Goal: Information Seeking & Learning: Learn about a topic

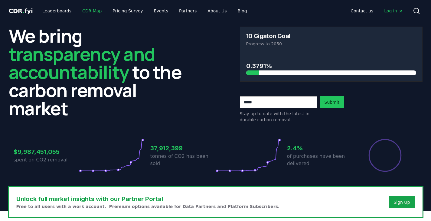
click at [90, 12] on link "CDR Map" at bounding box center [91, 10] width 29 height 11
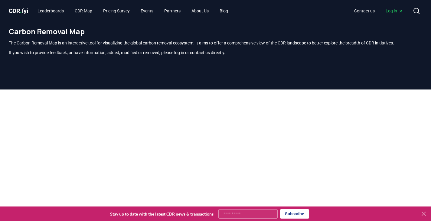
click at [121, 44] on p "The Carbon Removal Map is an interactive tool for visualizing the global carbon…" at bounding box center [216, 43] width 414 height 6
click at [248, 53] on p "If you wish to provide feedback, or have information, added, modified or remove…" at bounding box center [216, 53] width 414 height 6
click at [239, 56] on div "Carbon Removal Map The Carbon Removal Map is an interactive tool for visualizin…" at bounding box center [215, 44] width 423 height 44
click at [398, 11] on icon "Main" at bounding box center [400, 11] width 5 height 5
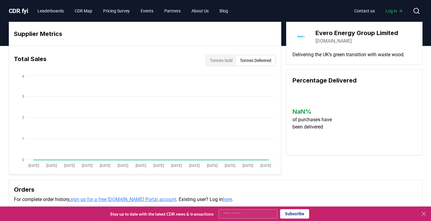
click at [252, 59] on button "Tonnes Delivered" at bounding box center [255, 61] width 39 height 10
click at [221, 60] on button "Tonnes Sold" at bounding box center [221, 61] width 30 height 10
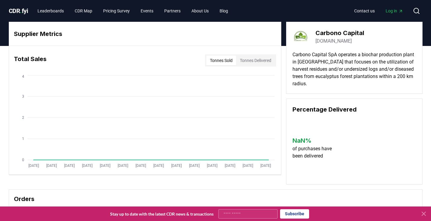
click at [255, 61] on button "Tonnes Delivered" at bounding box center [255, 61] width 39 height 10
click at [222, 59] on button "Tonnes Sold" at bounding box center [221, 61] width 30 height 10
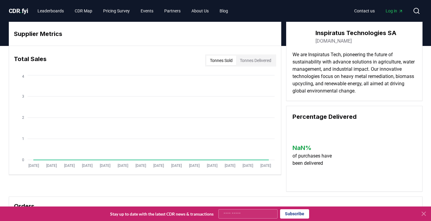
click at [243, 59] on button "Tonnes Delivered" at bounding box center [255, 61] width 39 height 10
click at [227, 59] on button "Tonnes Sold" at bounding box center [221, 61] width 30 height 10
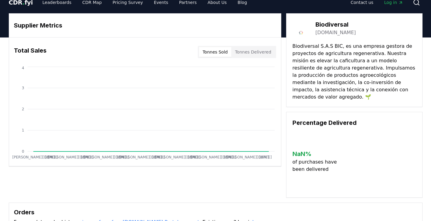
scroll to position [9, 0]
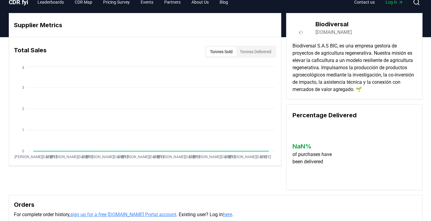
click at [257, 49] on button "Tonnes Delivered" at bounding box center [255, 52] width 39 height 10
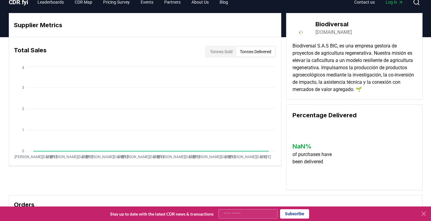
click at [210, 53] on button "Tonnes Sold" at bounding box center [221, 52] width 30 height 10
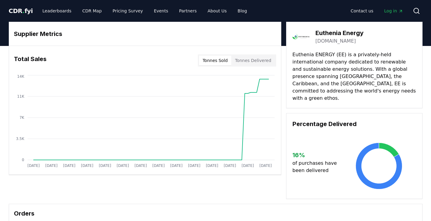
click at [257, 58] on button "Tonnes Delivered" at bounding box center [253, 61] width 44 height 10
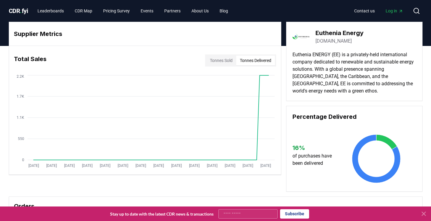
click at [217, 64] on button "Tonnes Sold" at bounding box center [221, 61] width 30 height 10
click at [268, 65] on button "Tonnes Delivered" at bounding box center [255, 61] width 39 height 10
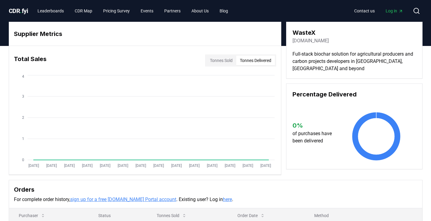
click at [257, 62] on button "Tonnes Delivered" at bounding box center [255, 61] width 39 height 10
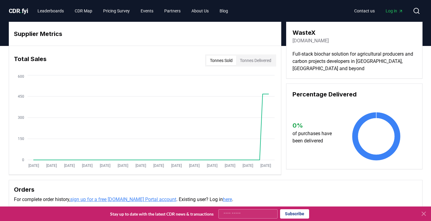
click at [228, 58] on button "Tonnes Sold" at bounding box center [221, 61] width 30 height 10
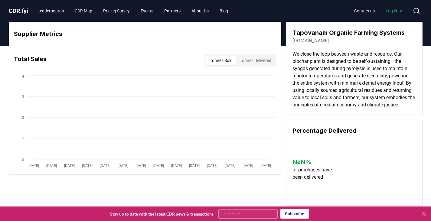
click at [253, 58] on button "Tonnes Delivered" at bounding box center [255, 61] width 39 height 10
click at [251, 60] on button "Tonnes Delivered" at bounding box center [255, 61] width 39 height 10
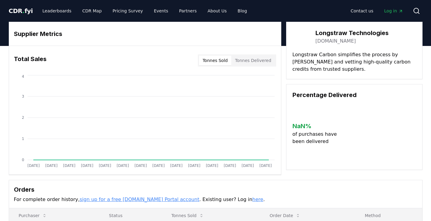
click at [250, 66] on div "Tonnes Sold Tonnes Delivered" at bounding box center [237, 60] width 78 height 12
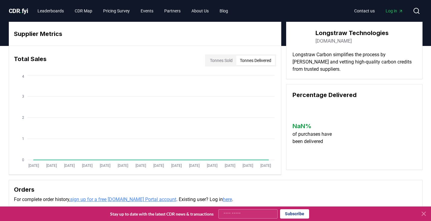
click at [248, 59] on button "Tonnes Delivered" at bounding box center [255, 61] width 39 height 10
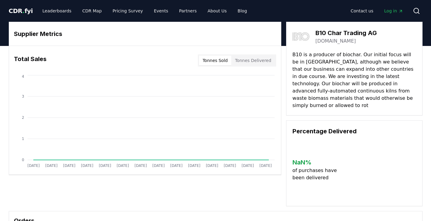
click at [256, 60] on button "Tonnes Delivered" at bounding box center [253, 61] width 44 height 10
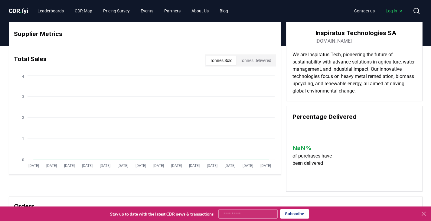
click at [249, 59] on button "Tonnes Delivered" at bounding box center [255, 61] width 39 height 10
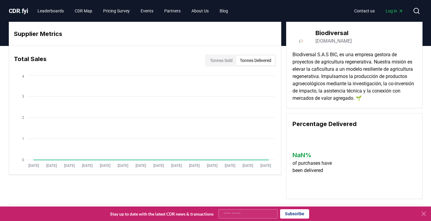
click at [259, 65] on button "Tonnes Delivered" at bounding box center [255, 61] width 39 height 10
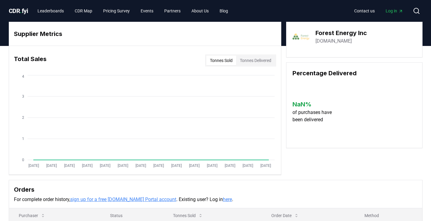
click at [258, 56] on button "Tonnes Delivered" at bounding box center [255, 61] width 39 height 10
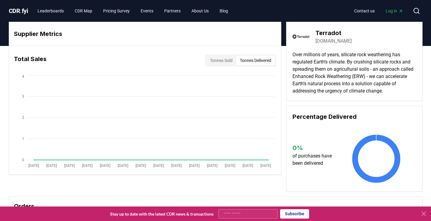
click at [266, 64] on button "Tonnes Delivered" at bounding box center [255, 61] width 39 height 10
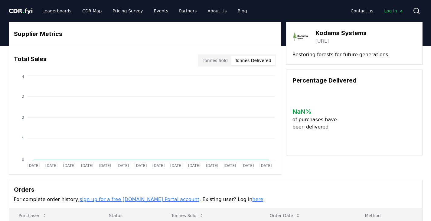
click at [248, 64] on button "Tonnes Delivered" at bounding box center [253, 61] width 44 height 10
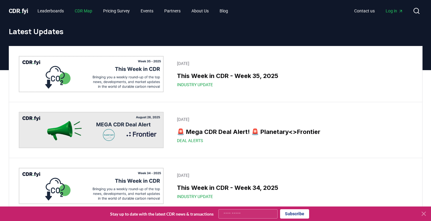
click at [86, 11] on link "CDR Map" at bounding box center [83, 10] width 27 height 11
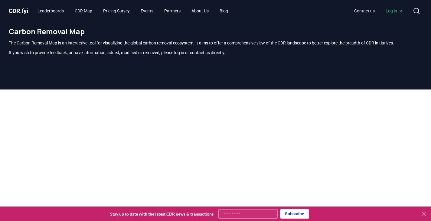
click at [59, 8] on link "Leaderboards" at bounding box center [51, 10] width 36 height 11
click at [60, 10] on link "Leaderboards" at bounding box center [51, 10] width 36 height 11
click at [27, 9] on span "CDR . fyi" at bounding box center [18, 10] width 19 height 7
click at [20, 13] on span "CDR . fyi" at bounding box center [18, 10] width 19 height 7
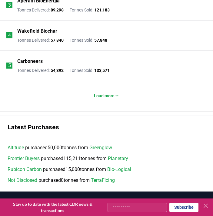
scroll to position [970, 0]
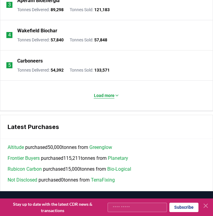
click at [107, 102] on button "Load more" at bounding box center [106, 96] width 35 height 12
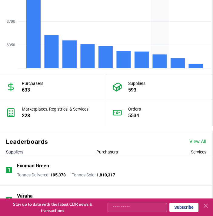
scroll to position [744, 0]
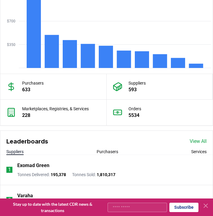
click at [198, 139] on link "View All" at bounding box center [197, 141] width 17 height 7
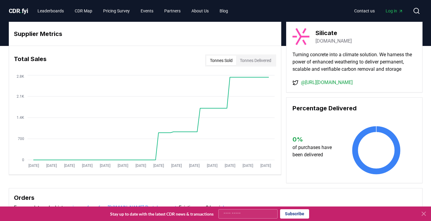
click at [263, 58] on button "Tonnes Delivered" at bounding box center [255, 61] width 39 height 10
click at [216, 59] on button "Tonnes Sold" at bounding box center [221, 61] width 30 height 10
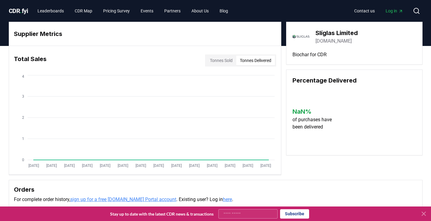
click at [256, 58] on button "Tonnes Delivered" at bounding box center [255, 61] width 39 height 10
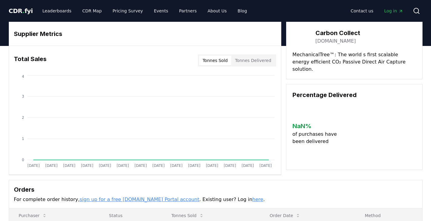
click at [257, 55] on div "Tonnes Sold Tonnes Delivered" at bounding box center [237, 60] width 78 height 12
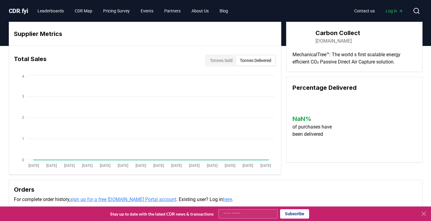
click at [258, 57] on button "Tonnes Delivered" at bounding box center [255, 61] width 39 height 10
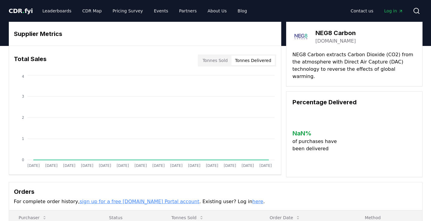
click at [257, 61] on button "Tonnes Delivered" at bounding box center [253, 61] width 44 height 10
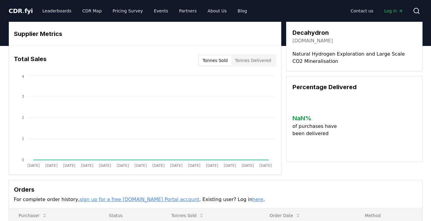
click at [245, 57] on button "Tonnes Delivered" at bounding box center [253, 61] width 44 height 10
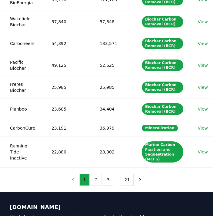
scroll to position [173, 0]
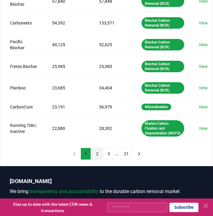
click at [97, 158] on button "2" at bounding box center [97, 154] width 10 height 12
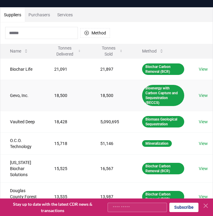
scroll to position [40, 0]
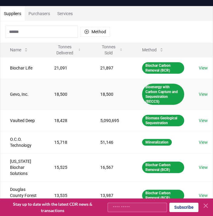
click at [201, 93] on link "View" at bounding box center [202, 94] width 9 height 6
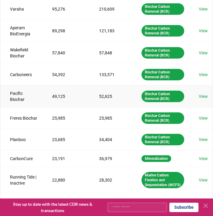
scroll to position [181, 0]
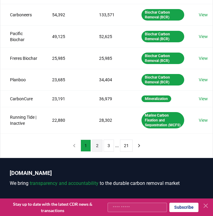
click at [98, 152] on button "2" at bounding box center [97, 146] width 10 height 12
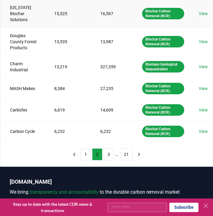
scroll to position [195, 0]
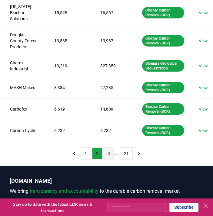
click at [111, 152] on button "3" at bounding box center [108, 154] width 10 height 12
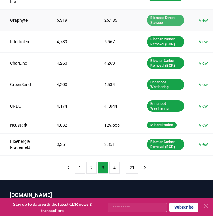
scroll to position [158, 0]
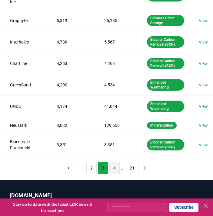
click at [116, 164] on button "4" at bounding box center [114, 168] width 10 height 12
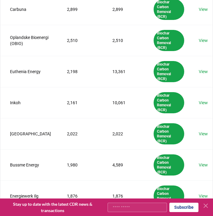
scroll to position [165, 0]
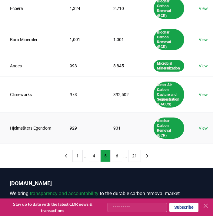
scroll to position [260, 0]
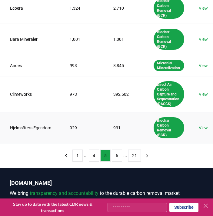
click at [44, 126] on td "Hjelmsäters Egendom" at bounding box center [30, 127] width 60 height 31
copy td "Hjelmsäters Egendom"
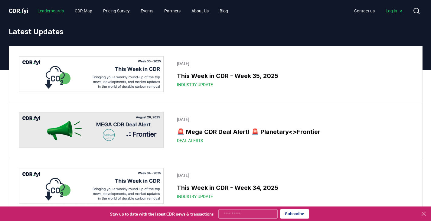
click at [56, 8] on link "Leaderboards" at bounding box center [51, 10] width 36 height 11
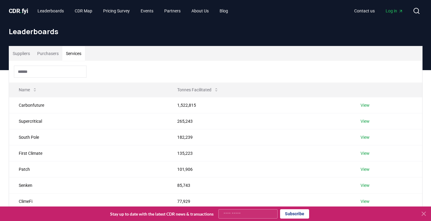
click at [73, 55] on button "Services" at bounding box center [73, 53] width 23 height 15
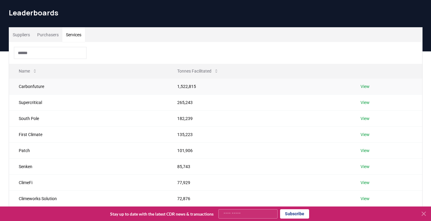
click at [72, 85] on td "Carbonfuture" at bounding box center [88, 86] width 159 height 16
click at [369, 86] on link "View" at bounding box center [365, 86] width 9 height 6
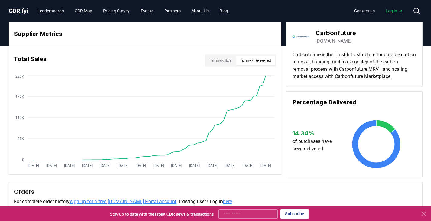
click at [247, 61] on button "Tonnes Delivered" at bounding box center [255, 61] width 39 height 10
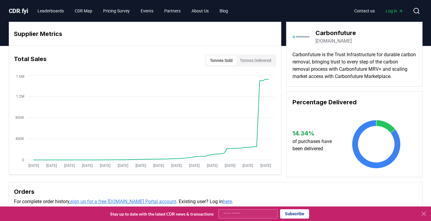
click at [220, 64] on button "Tonnes Sold" at bounding box center [221, 61] width 30 height 10
click at [260, 56] on button "Tonnes Delivered" at bounding box center [255, 61] width 39 height 10
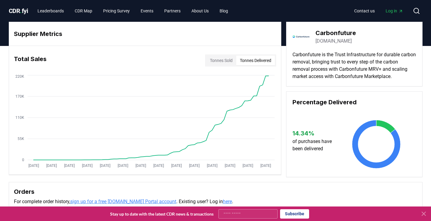
scroll to position [0, 0]
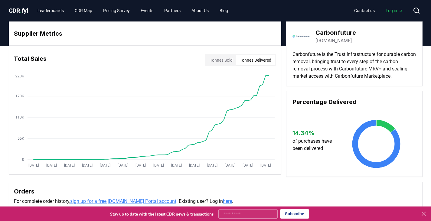
click at [330, 62] on p "Carbonfuture is the Trust Infrastructure for durable carbon removal, bringing t…" at bounding box center [354, 65] width 124 height 29
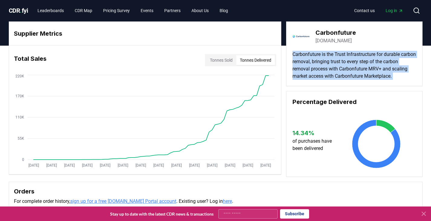
click at [330, 62] on p "Carbonfuture is the Trust Infrastructure for durable carbon removal, bringing t…" at bounding box center [354, 65] width 124 height 29
click at [329, 63] on p "Carbonfuture is the Trust Infrastructure for durable carbon removal, bringing t…" at bounding box center [354, 65] width 124 height 29
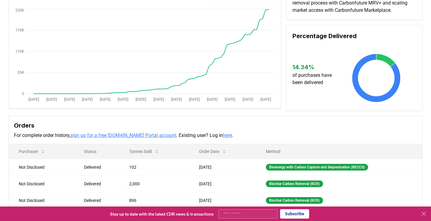
scroll to position [0, 0]
